Goal: Complete application form

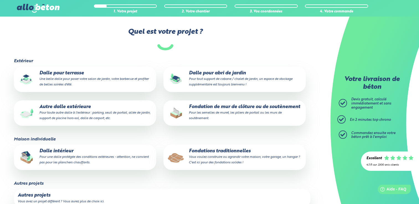
scroll to position [55, 0]
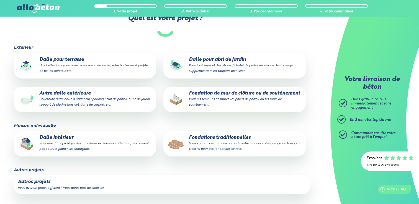
click at [250, 146] on p "Fondations traditionnelles Vous voulez construire ou agrandir votre maison, vot…" at bounding box center [234, 143] width 135 height 17
drag, startPoint x: 250, startPoint y: 146, endPoint x: 206, endPoint y: 120, distance: 51.1
click at [206, 120] on fieldset "Extérieur Dalle pour terrasse Une belle dalle pour poser votre salon de jardin,…" at bounding box center [165, 84] width 303 height 78
drag, startPoint x: 229, startPoint y: 150, endPoint x: 227, endPoint y: 146, distance: 4.7
click at [229, 149] on small "Vous voulez construire ou agrandir votre maison, votre garage, un hangar ? C'es…" at bounding box center [244, 146] width 111 height 9
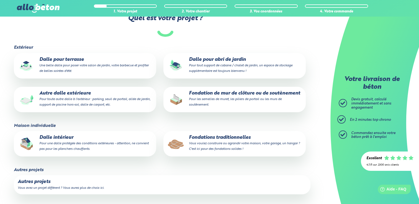
click at [0, 0] on input "Fondations traditionnelles Vous voulez construire ou agrandir votre maison, vot…" at bounding box center [0, 0] width 0 height 0
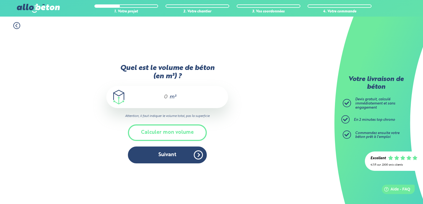
click at [165, 96] on input "Quel est le volume de béton (en m³) ?" at bounding box center [163, 97] width 9 height 7
click at [162, 95] on input "Quel est le volume de béton (en m³) ?" at bounding box center [163, 97] width 9 height 7
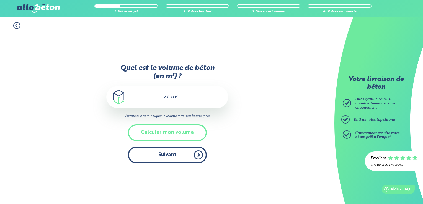
type input "21"
click at [179, 160] on button "Suivant" at bounding box center [167, 155] width 79 height 17
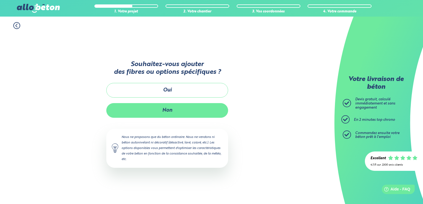
click at [177, 108] on button "Non" at bounding box center [167, 110] width 122 height 15
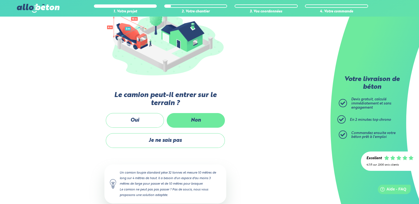
scroll to position [83, 0]
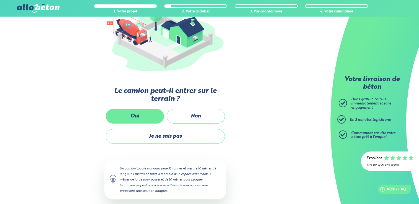
click at [132, 119] on label "Oui" at bounding box center [135, 116] width 58 height 15
click at [0, 0] on input "Oui" at bounding box center [0, 0] width 0 height 0
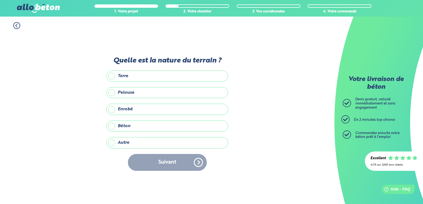
click at [114, 80] on label "Terre" at bounding box center [167, 76] width 122 height 11
click at [0, 0] on input "Terre" at bounding box center [0, 0] width 0 height 0
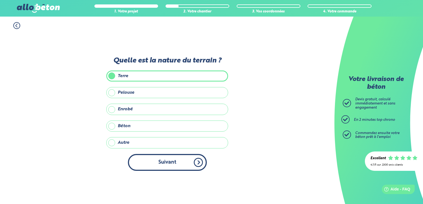
click at [178, 158] on button "Suivant" at bounding box center [167, 162] width 79 height 17
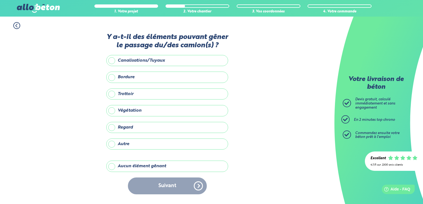
click at [144, 168] on label "Aucun élément gênant" at bounding box center [167, 166] width 122 height 11
click at [0, 0] on input "Aucun élément gênant" at bounding box center [0, 0] width 0 height 0
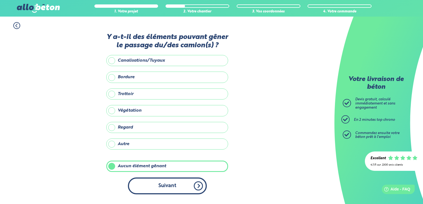
click at [160, 180] on button "Suivant" at bounding box center [167, 186] width 79 height 17
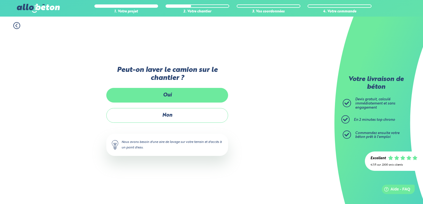
click at [169, 96] on label "Oui" at bounding box center [167, 95] width 122 height 15
click at [0, 0] on input "Oui" at bounding box center [0, 0] width 0 height 0
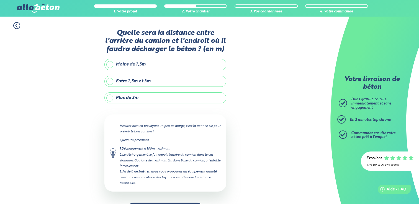
click at [143, 102] on label "Plus de 3m" at bounding box center [165, 98] width 122 height 11
click at [0, 0] on input "Plus de 3m" at bounding box center [0, 0] width 0 height 0
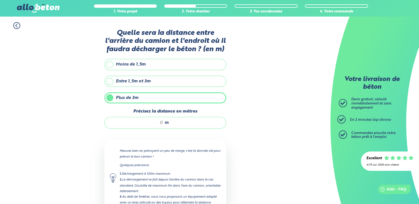
click at [159, 121] on input "Précisez la distance en mètres" at bounding box center [136, 123] width 53 height 6
drag, startPoint x: 158, startPoint y: 121, endPoint x: 164, endPoint y: 121, distance: 5.5
click at [164, 121] on div "m" at bounding box center [165, 123] width 122 height 12
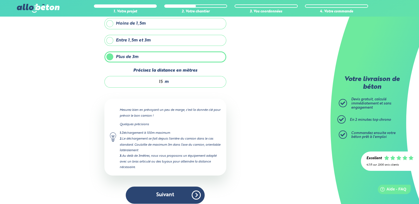
scroll to position [44, 0]
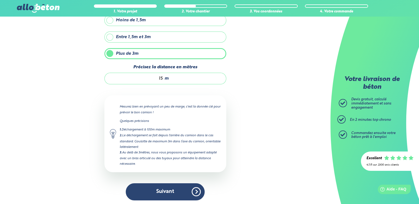
type input "15"
click at [180, 190] on button "Suivant" at bounding box center [165, 192] width 79 height 17
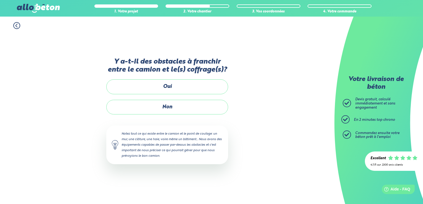
click at [168, 109] on label "Non" at bounding box center [167, 107] width 122 height 15
click at [0, 0] on input "Non" at bounding box center [0, 0] width 0 height 0
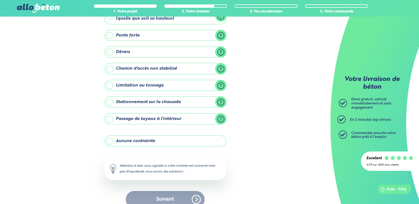
scroll to position [51, 0]
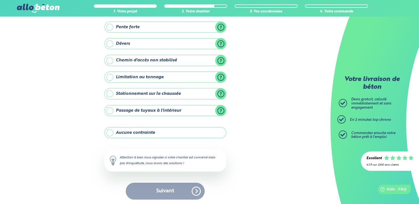
click at [137, 135] on label "Aucune contrainte" at bounding box center [165, 132] width 122 height 11
click at [0, 0] on input "Aucune contrainte" at bounding box center [0, 0] width 0 height 0
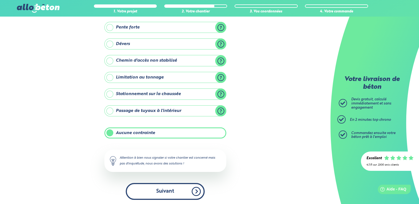
click at [174, 192] on button "Suivant" at bounding box center [165, 191] width 79 height 17
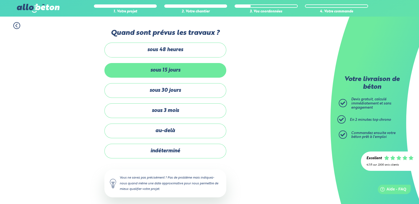
click at [177, 73] on label "sous 15 jours" at bounding box center [165, 70] width 122 height 15
click at [0, 0] on input "sous 15 jours" at bounding box center [0, 0] width 0 height 0
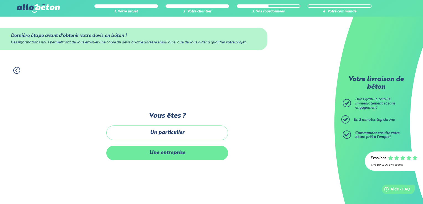
click at [186, 151] on label "Une entreprise" at bounding box center [167, 153] width 122 height 15
click at [0, 0] on input "Une entreprise" at bounding box center [0, 0] width 0 height 0
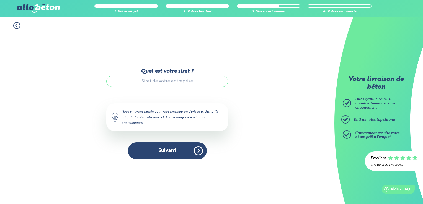
click at [164, 80] on input "Quel est votre siret ?" at bounding box center [167, 81] width 122 height 11
click at [166, 81] on input "Quel est votre siret ?" at bounding box center [167, 81] width 122 height 11
click at [157, 80] on input "Quel est votre siret ?" at bounding box center [167, 81] width 122 height 11
paste input "2029757900012 R"
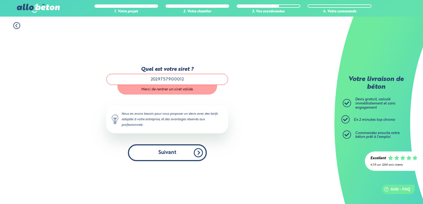
click at [176, 156] on button "Suivant" at bounding box center [167, 153] width 79 height 17
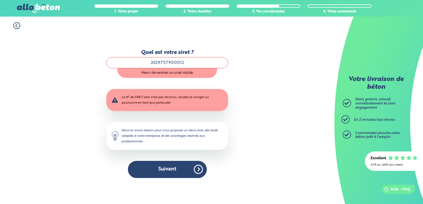
click at [158, 60] on input "2029757900012" at bounding box center [167, 62] width 122 height 11
click at [165, 62] on input "202 9757900012" at bounding box center [167, 62] width 122 height 11
click at [173, 63] on input "202 975 7900012" at bounding box center [167, 62] width 122 height 11
click at [318, 71] on div "1. Votre projet 2. Votre chantier 3. Vos coordonnées 4. Votre commande Quel est…" at bounding box center [167, 111] width 335 height 188
click at [246, 88] on div "1. Votre projet 2. Votre chantier 3. Vos coordonnées 4. Votre commande Quel est…" at bounding box center [167, 111] width 335 height 188
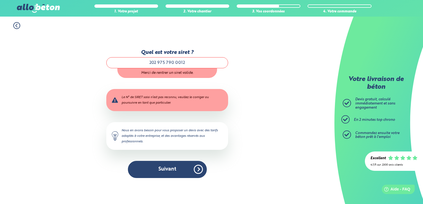
click at [198, 64] on input "202 975 790 0012" at bounding box center [167, 62] width 122 height 11
click at [188, 64] on input "202 975 790 0012" at bounding box center [167, 62] width 122 height 11
click at [186, 64] on input "202 975 790 0012" at bounding box center [167, 62] width 122 height 11
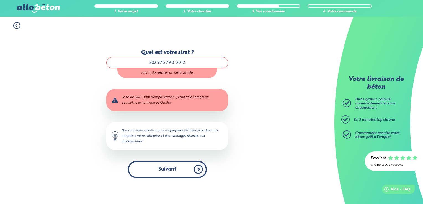
click at [160, 173] on button "Suivant" at bounding box center [167, 169] width 79 height 17
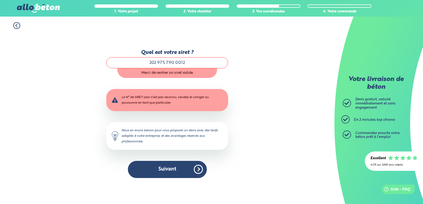
click at [190, 65] on input "202 975 790 0012" at bounding box center [167, 62] width 122 height 11
click at [187, 62] on input "202 975 790 0012" at bounding box center [167, 62] width 122 height 11
drag, startPoint x: 188, startPoint y: 62, endPoint x: 103, endPoint y: 61, distance: 85.1
click at [103, 61] on div "1. Votre projet 2. Votre chantier 3. Vos coordonnées 4. Votre commande Quel est…" at bounding box center [167, 111] width 335 height 188
paste input "9757900012 R"
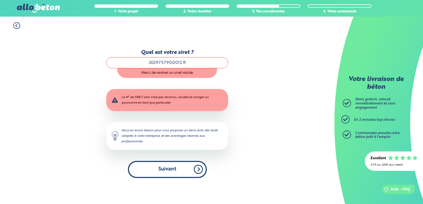
click at [165, 168] on button "Suivant" at bounding box center [167, 169] width 79 height 17
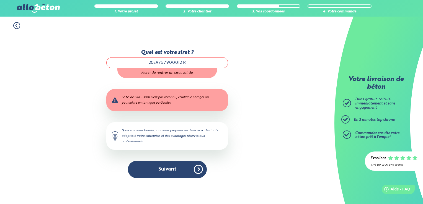
click at [189, 62] on input "2029757900012 R" at bounding box center [167, 62] width 122 height 11
type input "2029757900012"
click at [165, 160] on div "Quel est votre siret ? 2029757900012 Merci de rentrer un siret valide. Le N° de…" at bounding box center [167, 114] width 122 height 129
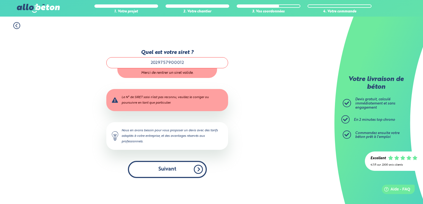
click at [166, 168] on button "Suivant" at bounding box center [167, 169] width 79 height 17
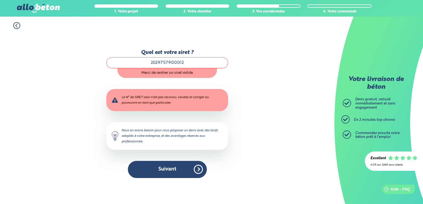
click at [113, 135] on div "Nous en avons besoin pour vous proposer un devis avec des tarifs adaptés à votr…" at bounding box center [167, 136] width 122 height 28
click at [149, 100] on div "Le N° de SIRET saisi n’est pas reconnu, veuillez le corriger ou poursuivre en t…" at bounding box center [167, 100] width 122 height 22
drag, startPoint x: 149, startPoint y: 100, endPoint x: 166, endPoint y: 103, distance: 17.1
click at [166, 103] on div "Le N° de SIRET saisi n’est pas reconnu, veuillez le corriger ou poursuivre en t…" at bounding box center [167, 100] width 122 height 22
click at [116, 78] on div "Quel est votre siret ? 2029757900012 Merci de rentrer un siret valide. Le N° de…" at bounding box center [167, 114] width 122 height 129
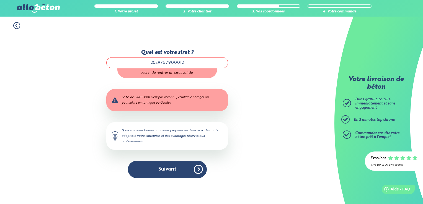
click at [13, 27] on icon at bounding box center [16, 25] width 7 height 7
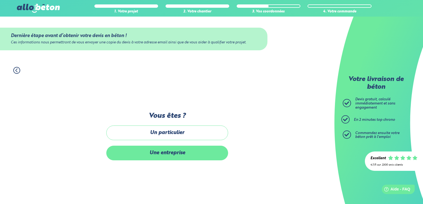
click at [157, 153] on label "Une entreprise" at bounding box center [167, 153] width 122 height 15
click at [0, 0] on input "Une entreprise" at bounding box center [0, 0] width 0 height 0
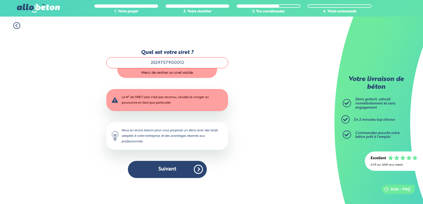
click at [178, 57] on div "Quel est votre siret ? 2029757900012 Merci de rentrer un siret valide." at bounding box center [167, 64] width 122 height 28
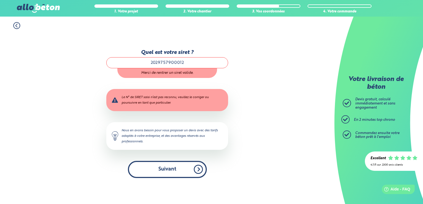
click at [168, 173] on button "Suivant" at bounding box center [167, 169] width 79 height 17
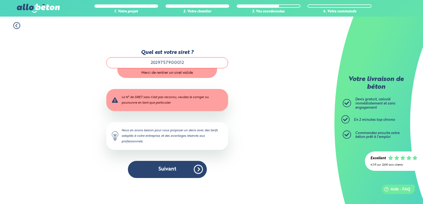
click at [309, 93] on div "1. Votre projet 2. Votre chantier 3. Vos coordonnées 4. Votre commande Quel est…" at bounding box center [167, 111] width 335 height 188
click at [139, 40] on div "Quel est votre siret ? 2029757900012 Merci de rentrer un siret valide. Le N° de…" at bounding box center [167, 116] width 122 height 175
click at [16, 27] on icon at bounding box center [16, 25] width 7 height 7
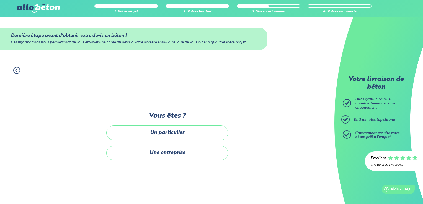
click at [16, 72] on icon at bounding box center [16, 70] width 7 height 7
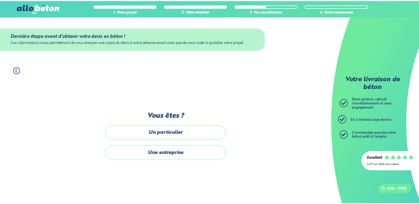
scroll to position [3, 0]
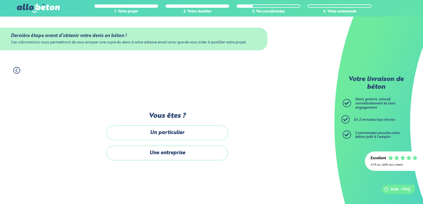
click at [209, 89] on div "Dernière étape avant d’obtenir votre devis en béton ! Ces informations nous per…" at bounding box center [167, 139] width 122 height 131
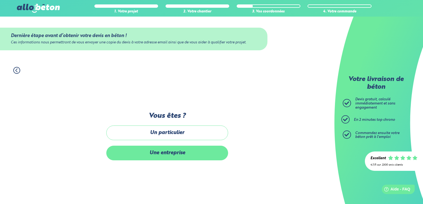
click at [171, 154] on label "Une entreprise" at bounding box center [167, 153] width 122 height 15
click at [0, 0] on input "Une entreprise" at bounding box center [0, 0] width 0 height 0
